Goal: Complete application form: Complete application form

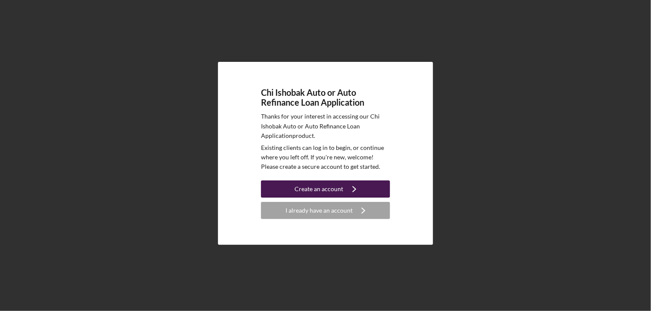
click at [325, 189] on div "Create an account" at bounding box center [319, 189] width 49 height 17
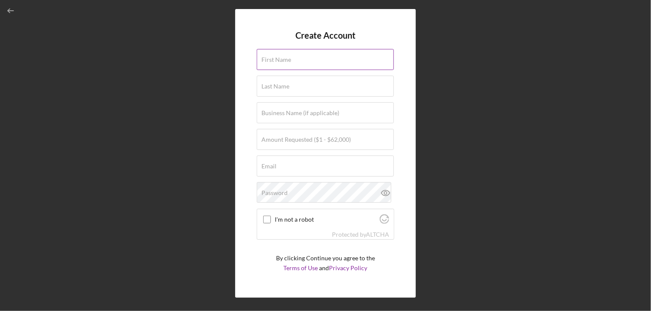
click at [272, 62] on label "First Name" at bounding box center [276, 59] width 30 height 7
click at [272, 62] on input "First Name" at bounding box center [325, 59] width 137 height 21
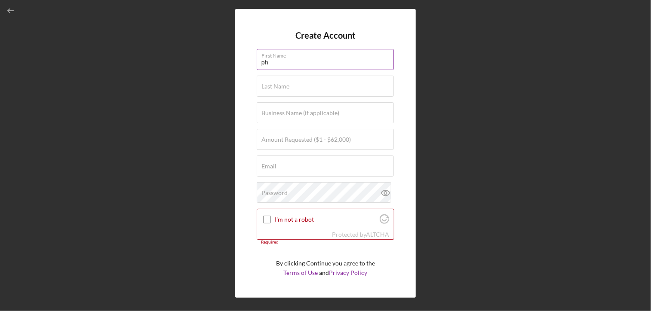
type input "p"
type input "Phil"
click at [270, 86] on label "Last Name" at bounding box center [275, 86] width 28 height 7
click at [270, 86] on input "Last Name" at bounding box center [325, 86] width 137 height 21
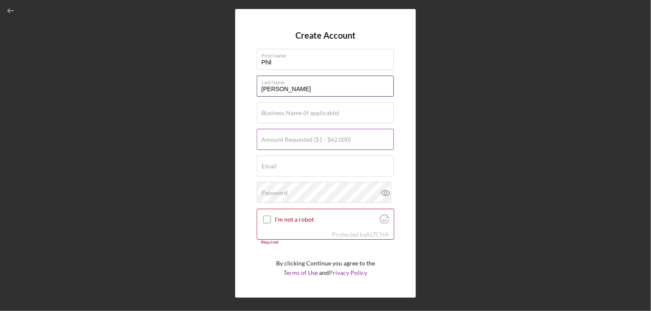
type input "[PERSON_NAME]"
click at [271, 142] on label "Amount Requested ($1 - $62,000)" at bounding box center [305, 139] width 89 height 7
click at [271, 142] on input "Amount Requested ($1 - $62,000)" at bounding box center [325, 139] width 137 height 21
type input "$7,400"
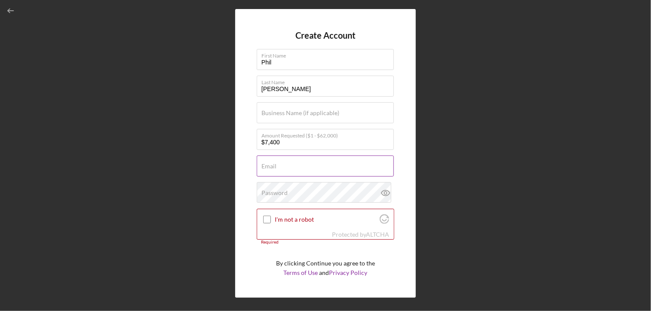
click at [261, 171] on input "Email" at bounding box center [325, 166] width 137 height 21
type input "[EMAIL_ADDRESS][DOMAIN_NAME]"
click at [291, 194] on div "Password" at bounding box center [326, 192] width 138 height 21
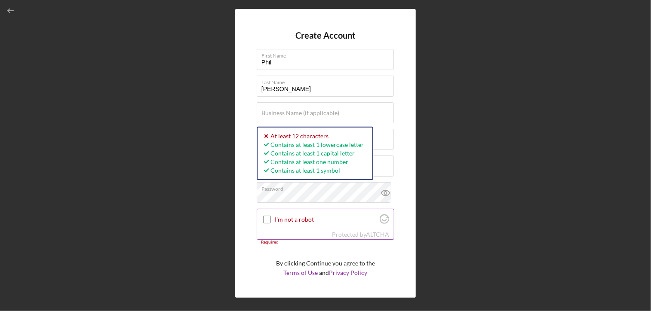
click at [268, 220] on input "I'm not a robot" at bounding box center [267, 220] width 8 height 8
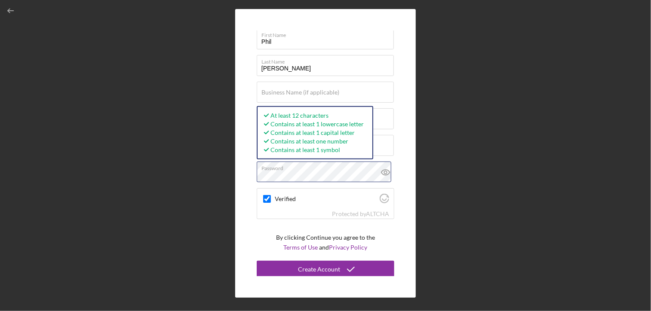
scroll to position [22, 0]
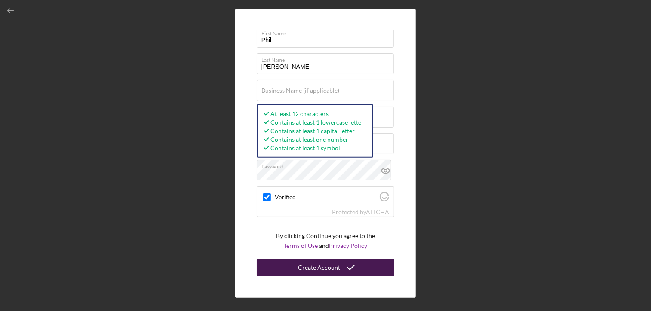
click at [318, 266] on div "Create Account" at bounding box center [319, 267] width 42 height 17
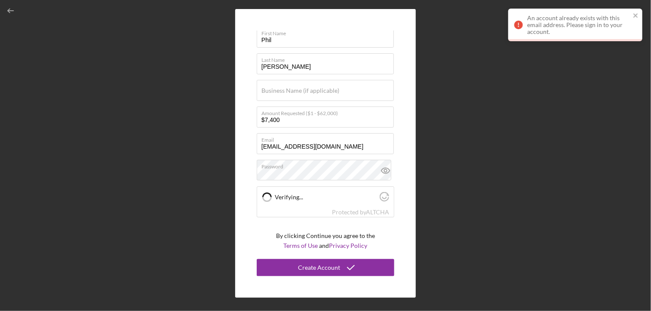
checkbox input "true"
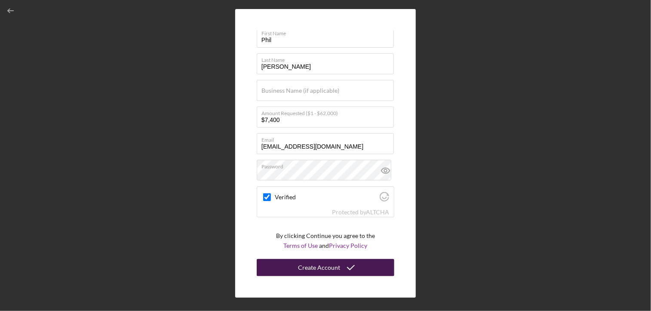
click at [325, 267] on div "Create Account" at bounding box center [319, 267] width 42 height 17
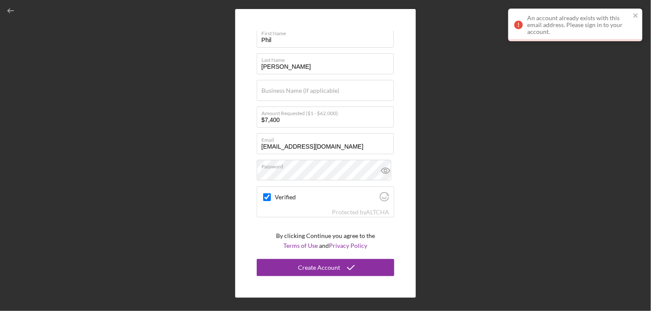
click at [581, 25] on div "An account already exists with this email address. Please sign in to your accou…" at bounding box center [578, 25] width 103 height 21
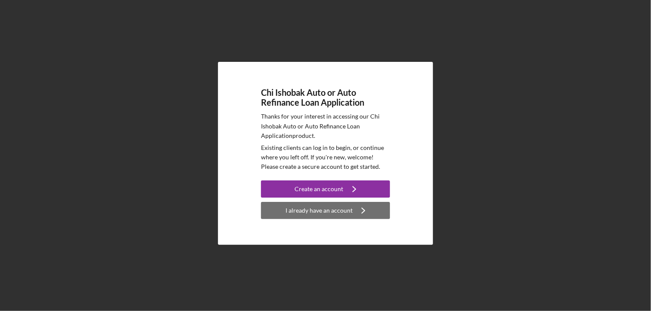
click at [315, 213] on div "I already have an account" at bounding box center [318, 210] width 67 height 17
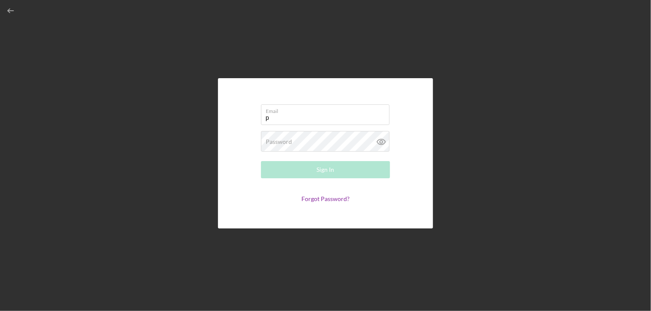
type input "[EMAIL_ADDRESS][DOMAIN_NAME]"
click at [276, 142] on label "Password" at bounding box center [279, 141] width 26 height 7
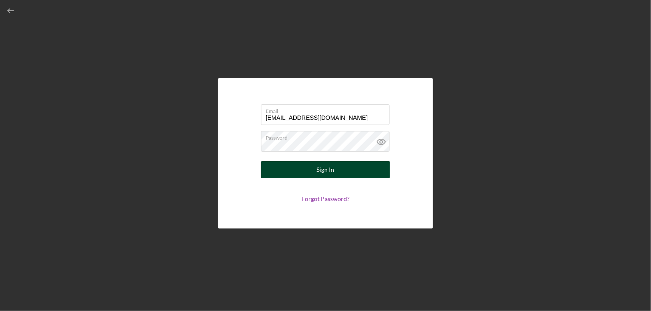
click at [326, 167] on div "Sign In" at bounding box center [326, 169] width 18 height 17
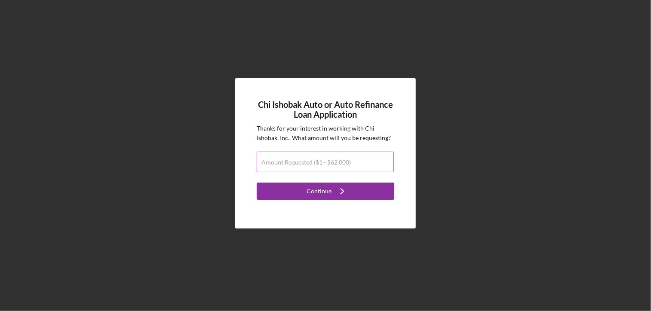
click at [310, 167] on input "Amount Requested ($1 - $62,000)" at bounding box center [325, 162] width 137 height 21
type input "$7,400"
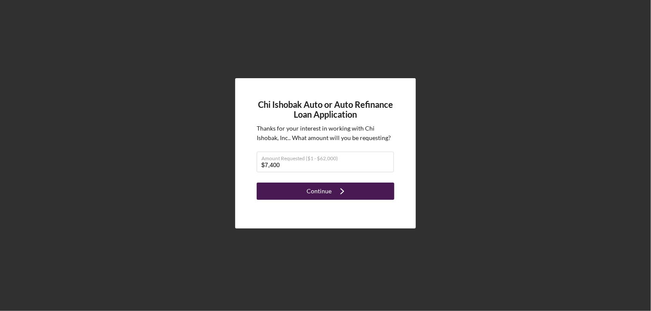
click at [313, 191] on div "Continue" at bounding box center [318, 191] width 25 height 17
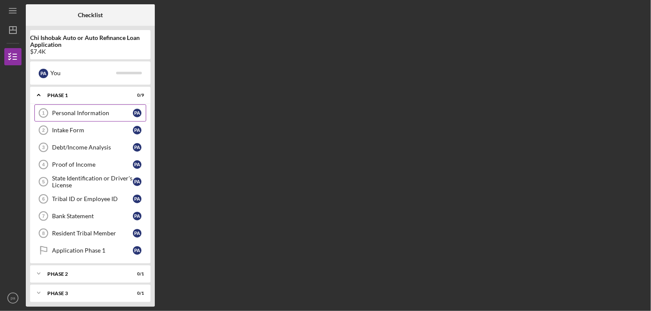
click at [132, 113] on div "Personal Information" at bounding box center [92, 113] width 81 height 7
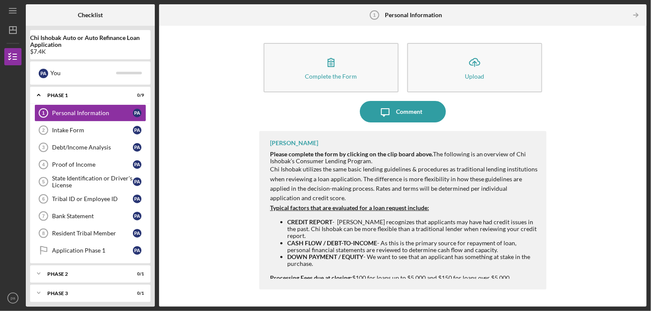
click at [604, 104] on div "Complete the Form Form Icon/Upload Upload Icon/Message Comment [PERSON_NAME] Pl…" at bounding box center [402, 166] width 479 height 272
click at [606, 104] on div "Complete the Form Form Icon/Upload Upload Icon/Message Comment [PERSON_NAME] Pl…" at bounding box center [402, 166] width 479 height 272
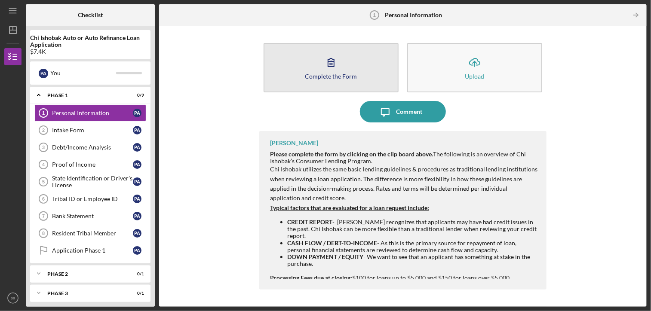
click at [333, 64] on icon "button" at bounding box center [330, 62] width 21 height 21
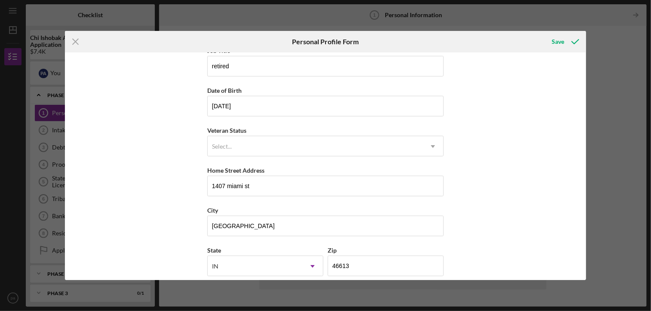
scroll to position [54, 0]
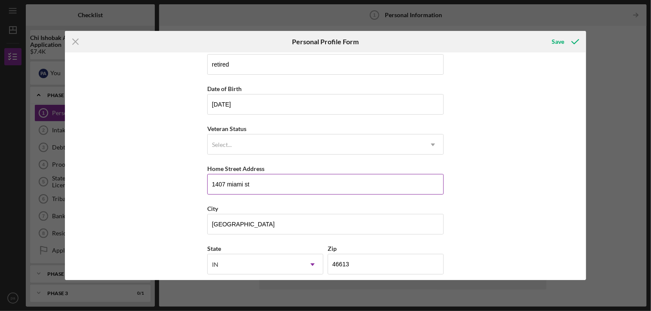
click at [253, 187] on input "1407 miami st" at bounding box center [325, 184] width 236 height 21
type input "1"
type input "[STREET_ADDRESS]"
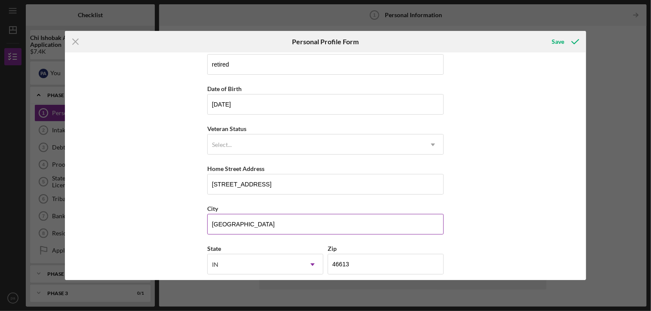
click at [247, 226] on input "[GEOGRAPHIC_DATA]" at bounding box center [325, 224] width 236 height 21
type input "s"
type input "Mishawaka"
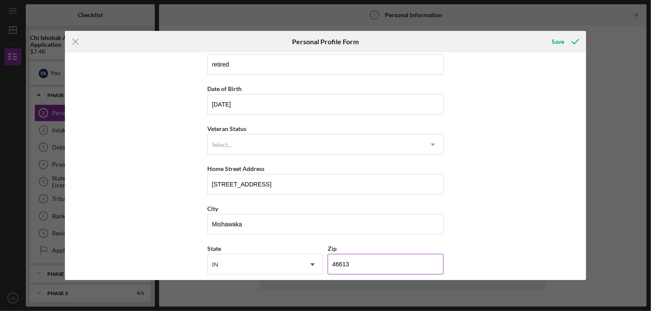
click at [350, 267] on input "46613" at bounding box center [385, 264] width 116 height 21
type input "4####"
type input "46544"
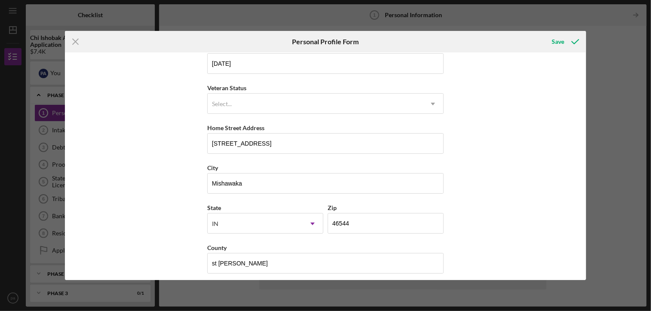
scroll to position [100, 0]
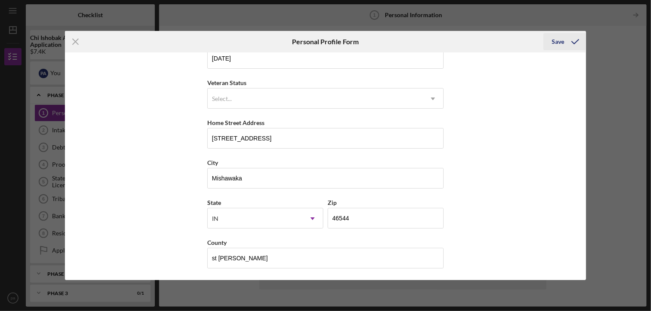
click at [553, 41] on div "Save" at bounding box center [558, 41] width 12 height 17
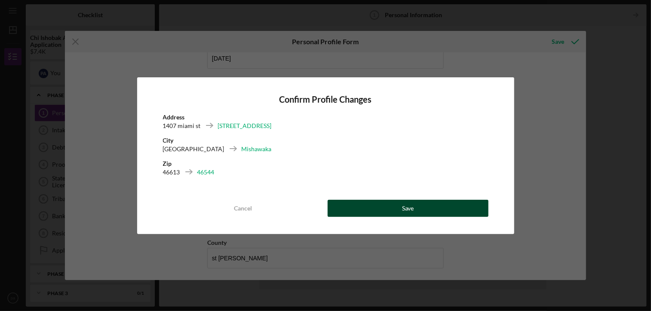
click at [416, 209] on button "Save" at bounding box center [407, 208] width 161 height 17
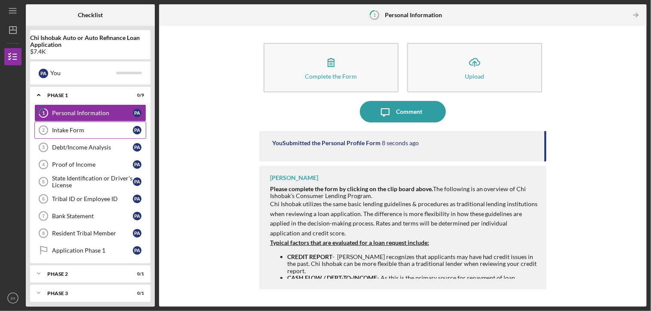
click at [86, 129] on div "Intake Form" at bounding box center [92, 130] width 81 height 7
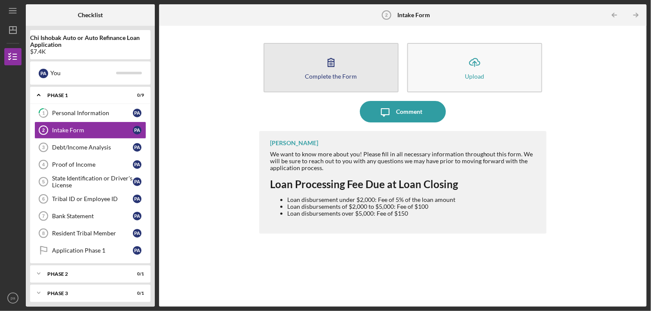
click at [327, 71] on icon "button" at bounding box center [330, 62] width 21 height 21
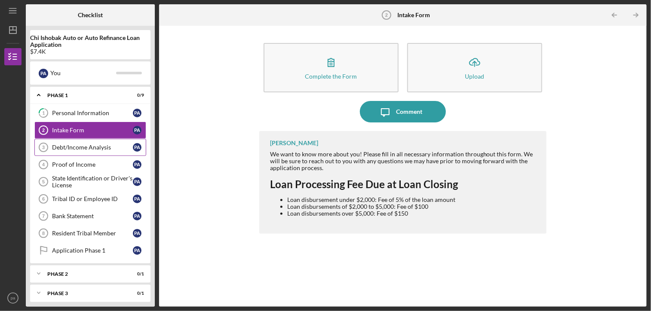
click at [68, 145] on div "Debt/Income Analysis" at bounding box center [92, 147] width 81 height 7
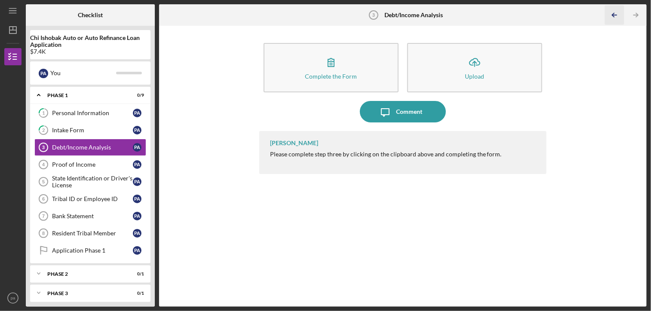
click at [612, 16] on icon "Icon/Table Pagination Arrow" at bounding box center [614, 15] width 19 height 19
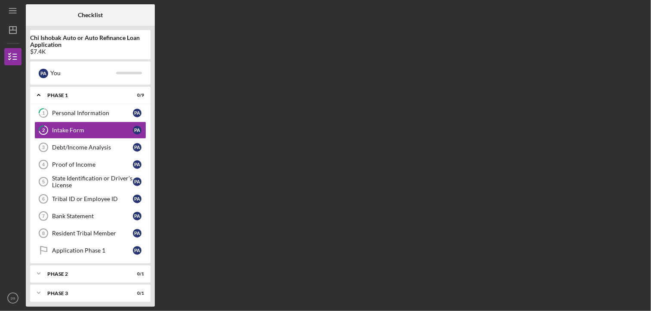
click at [612, 16] on div "Checklist Chi Ishobak Auto or Auto Refinance Loan Application $7.4K p a You Ico…" at bounding box center [336, 155] width 621 height 303
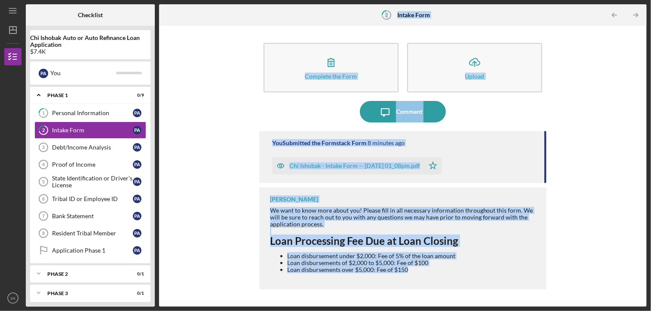
drag, startPoint x: 612, startPoint y: 16, endPoint x: 613, endPoint y: 43, distance: 27.1
click at [613, 43] on div "Complete the Form Form Icon/Upload Upload Icon/Message Comment You Submitted th…" at bounding box center [402, 166] width 479 height 272
click at [616, 113] on div "Complete the Form Form Icon/Upload Upload Icon/Message Comment You Submitted th…" at bounding box center [402, 166] width 479 height 272
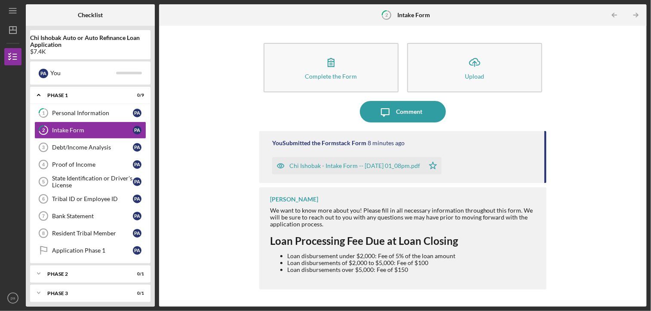
click at [616, 113] on div "Complete the Form Form Icon/Upload Upload Icon/Message Comment You Submitted th…" at bounding box center [402, 166] width 479 height 272
click at [614, 15] on icon "Icon/Table Pagination Arrow" at bounding box center [614, 15] width 19 height 19
